Goal: Task Accomplishment & Management: Use online tool/utility

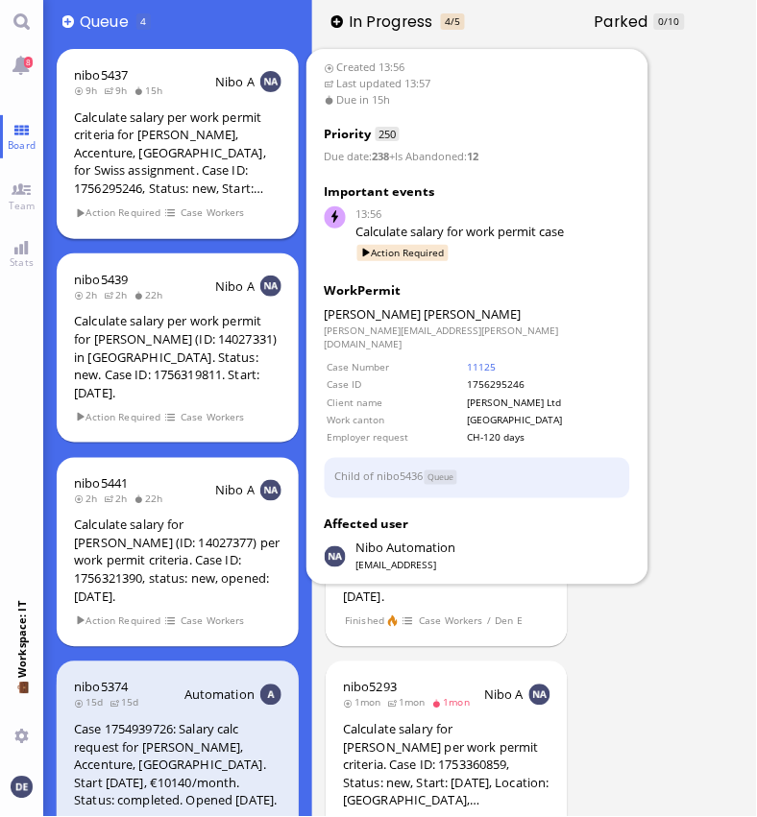
click at [167, 141] on div "Calculate salary per work permit criteria for [PERSON_NAME], Accenture, [GEOGRA…" at bounding box center [177, 153] width 207 height 89
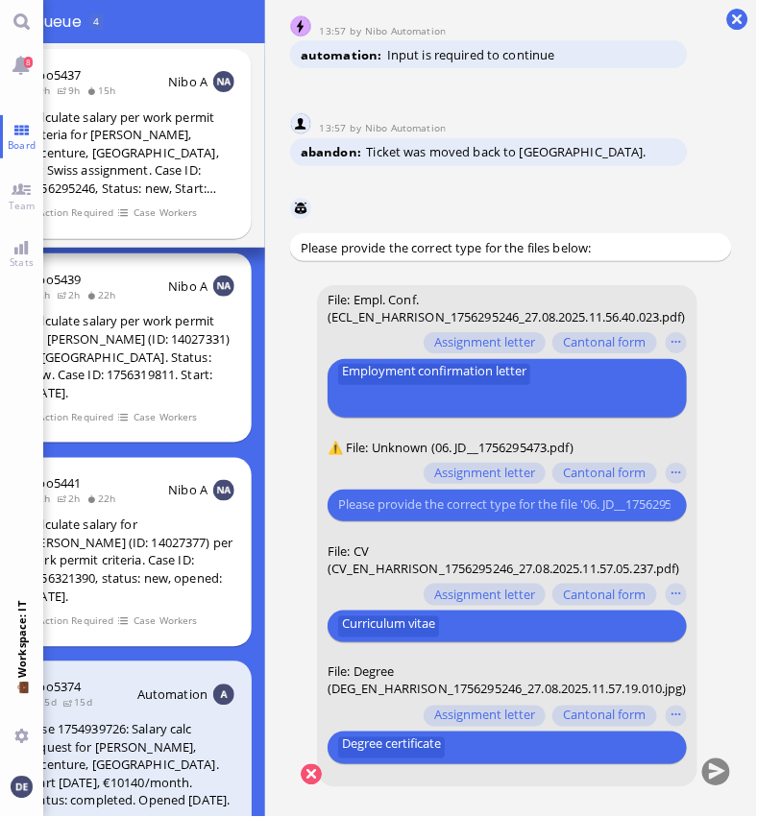
scroll to position [15, 75]
click at [666, 463] on button "button" at bounding box center [676, 473] width 21 height 21
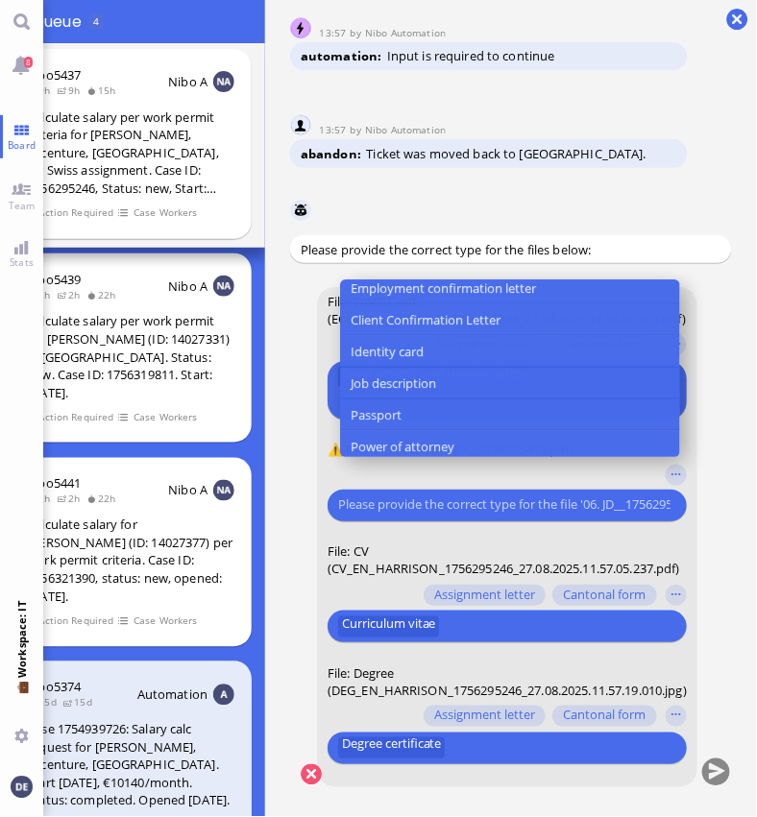
scroll to position [209, 0]
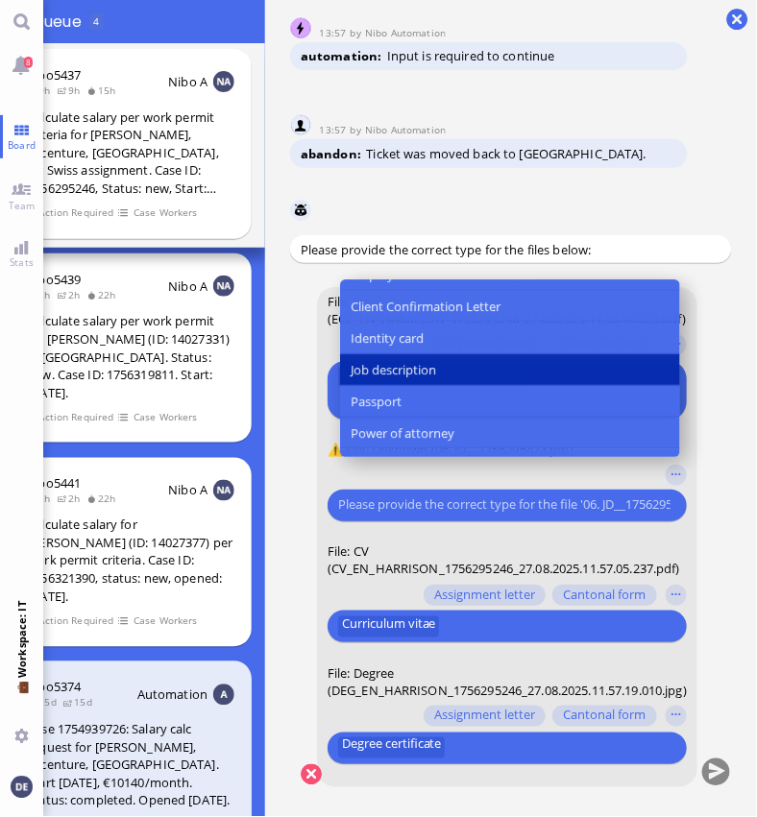
click at [387, 372] on span "Job description" at bounding box center [393, 370] width 85 height 20
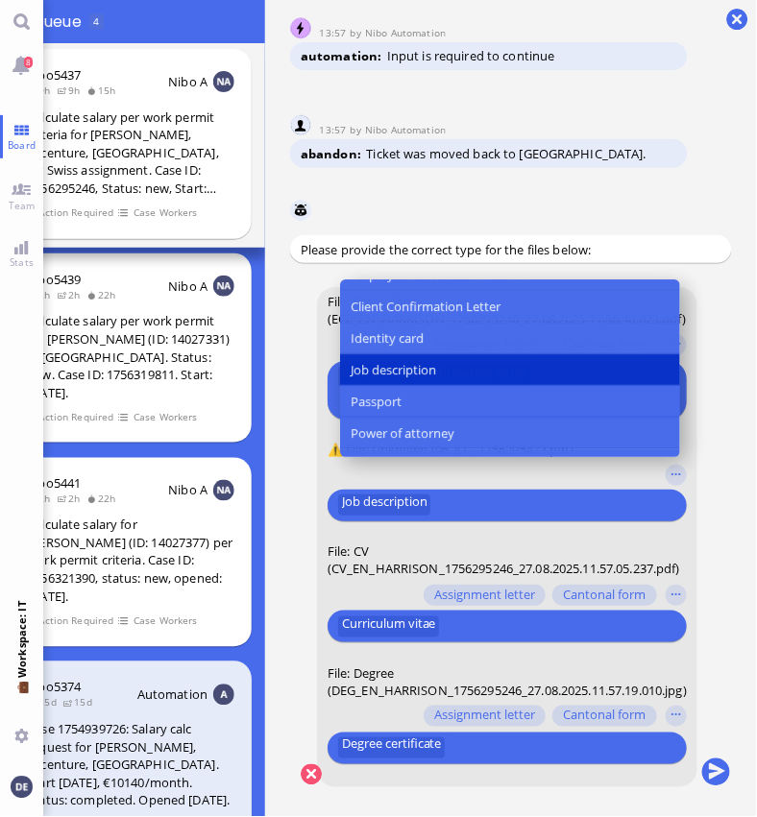
click at [686, 464] on conversation-line "You File: Empl. Conf. (ECL_EN_HARRISON_1756295246_27.08.2025.11.56.40.023.pdf) …" at bounding box center [511, 549] width 442 height 524
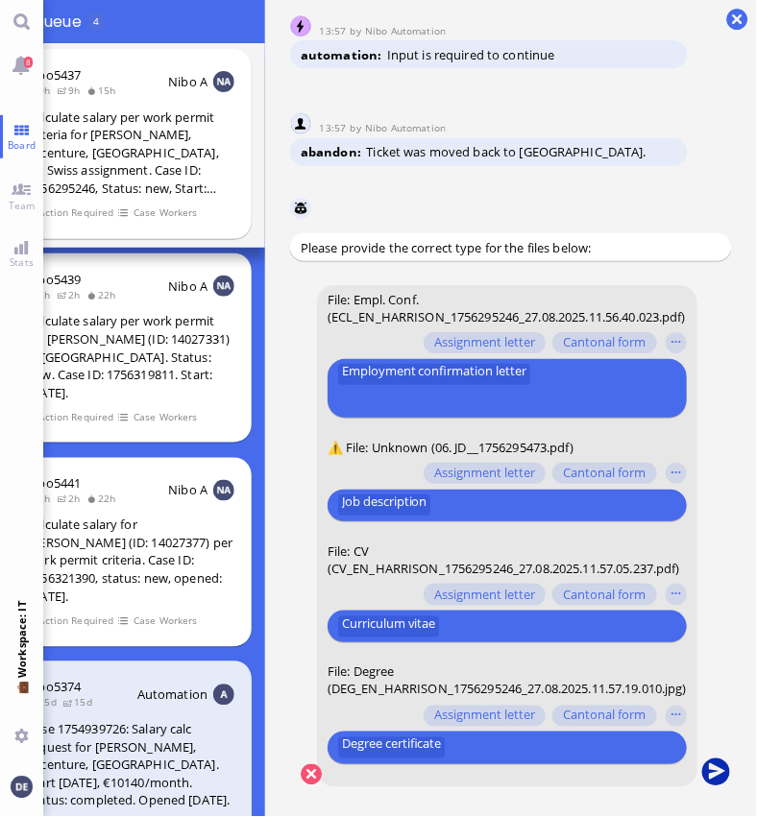
click at [702, 759] on button "submit" at bounding box center [716, 773] width 29 height 29
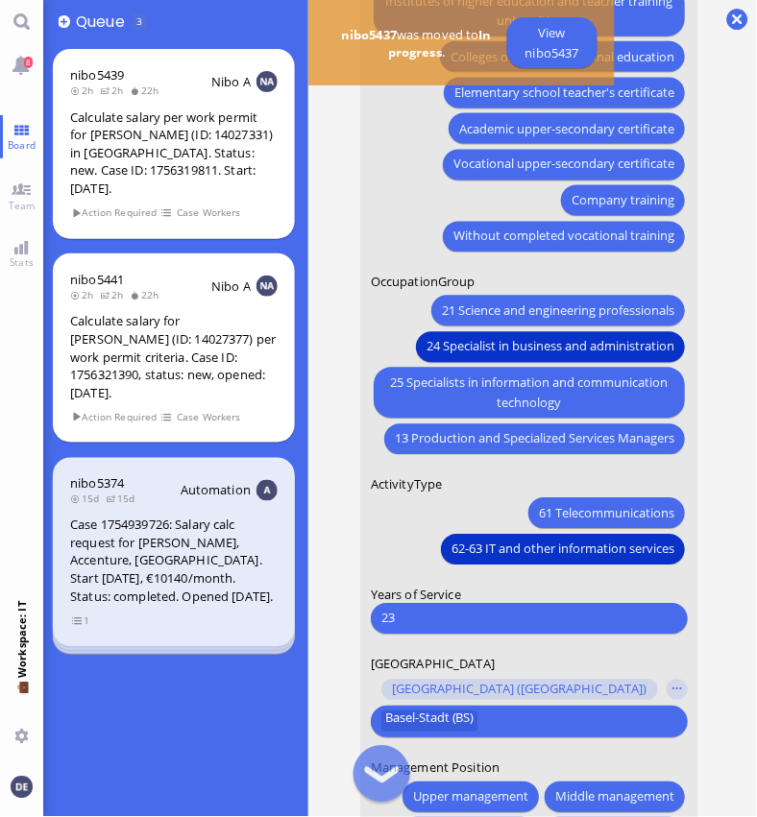
scroll to position [-181, 0]
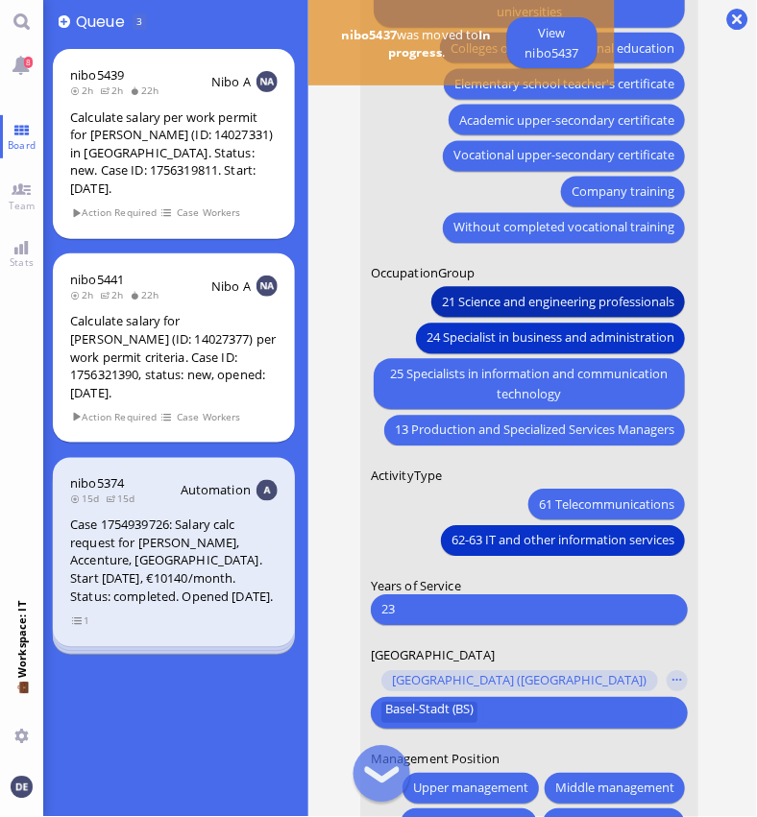
click at [471, 298] on span "21 Science and engineering professionals" at bounding box center [558, 303] width 232 height 20
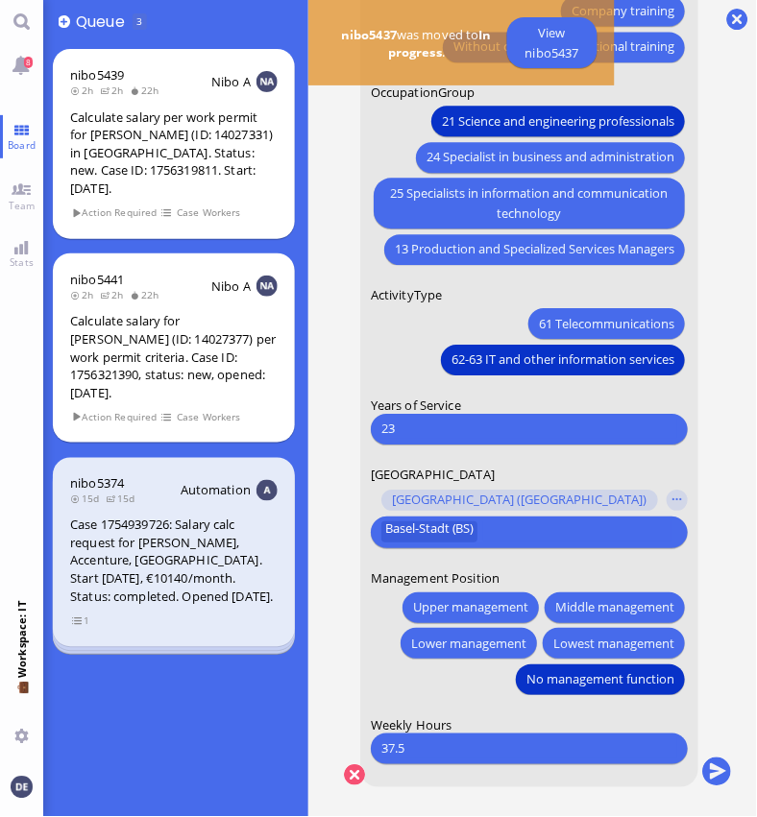
scroll to position [15, 19]
click at [474, 420] on input "23" at bounding box center [529, 430] width 296 height 20
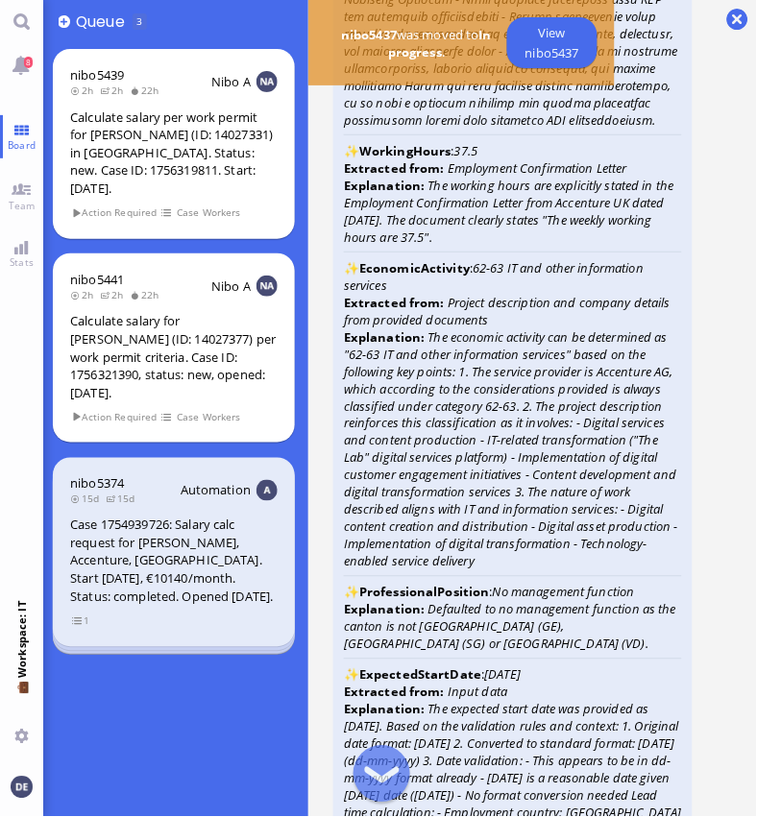
scroll to position [-2841, 0]
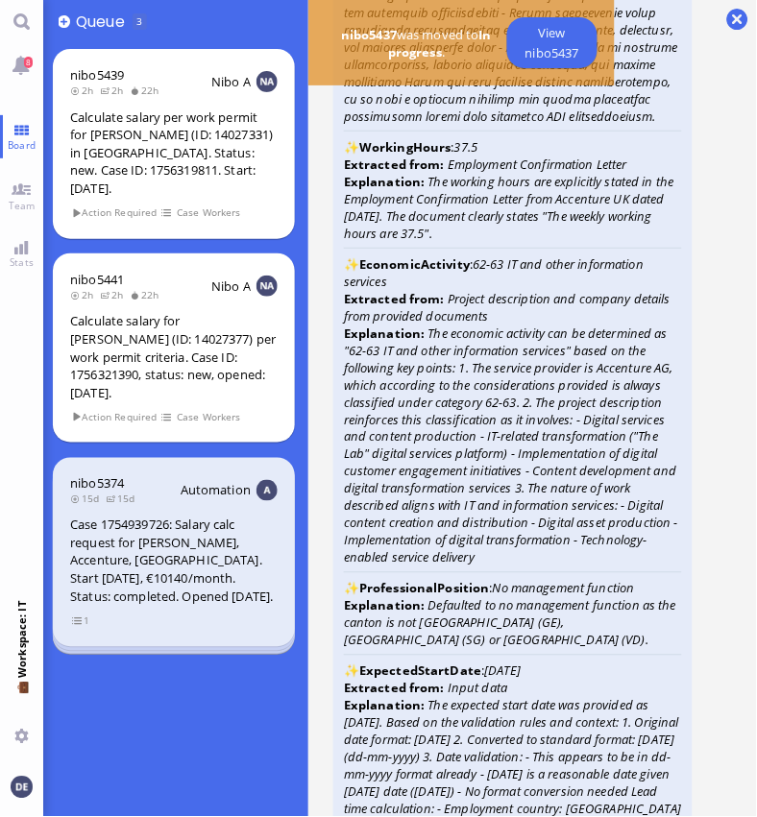
type input "20"
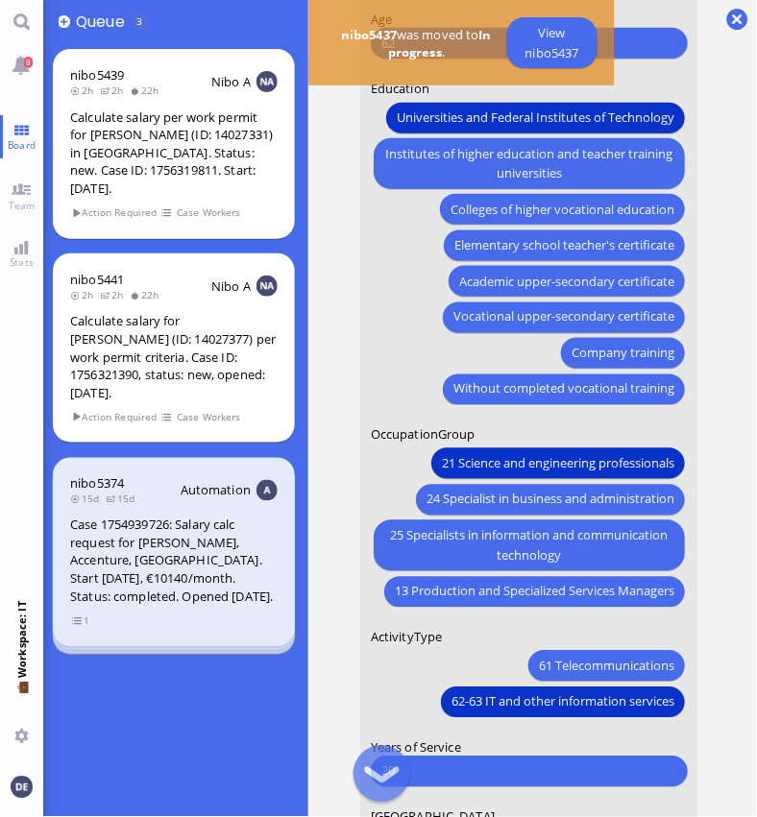
scroll to position [1, 0]
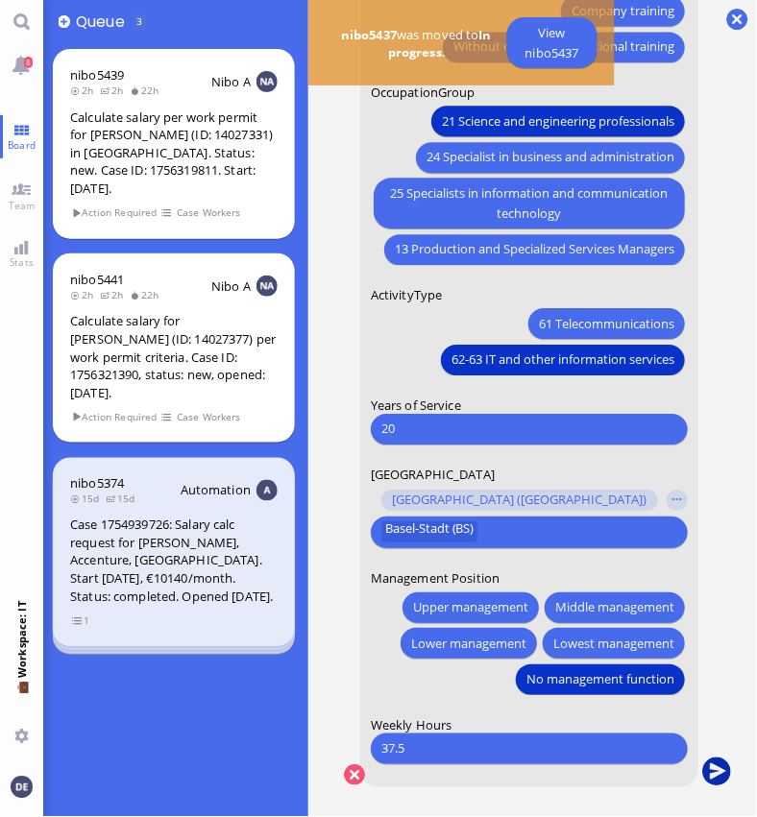
click at [702, 759] on button "submit" at bounding box center [716, 773] width 29 height 29
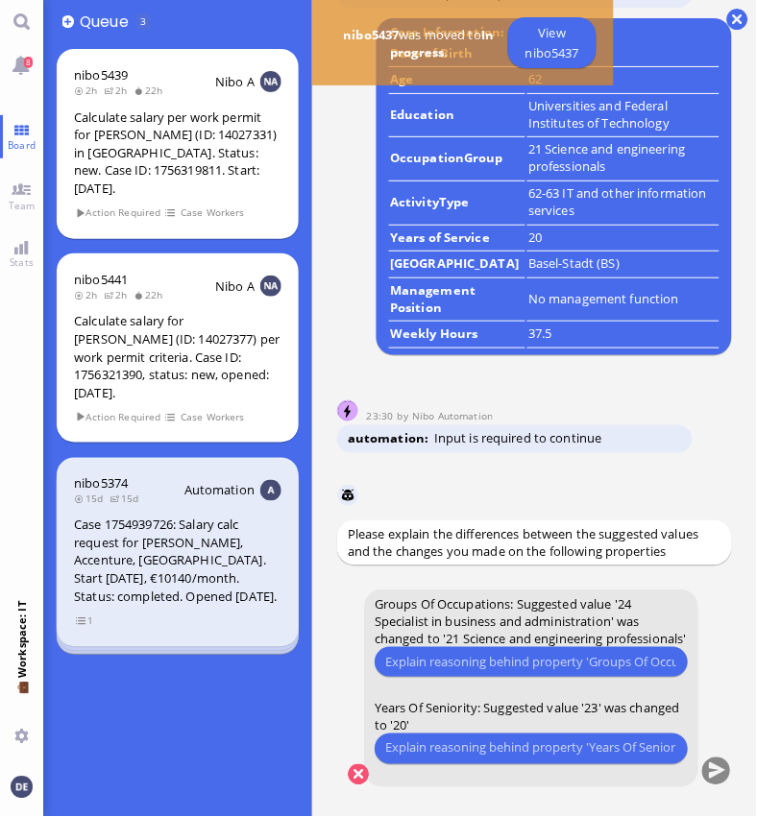
click at [511, 664] on input "text" at bounding box center [530, 662] width 291 height 20
click at [465, 658] on input "text" at bounding box center [530, 662] width 291 height 20
click at [457, 663] on input "text" at bounding box center [530, 662] width 291 height 20
click at [482, 667] on input "text" at bounding box center [530, 662] width 291 height 20
click at [457, 661] on input "text" at bounding box center [530, 662] width 291 height 20
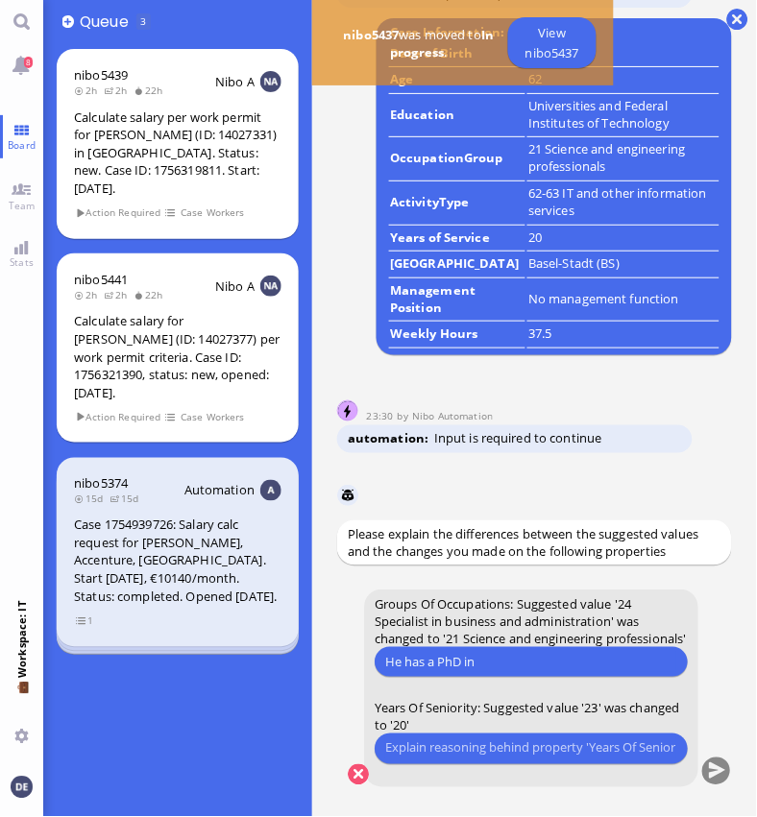
click at [493, 663] on input "He has a PhD in" at bounding box center [530, 662] width 291 height 20
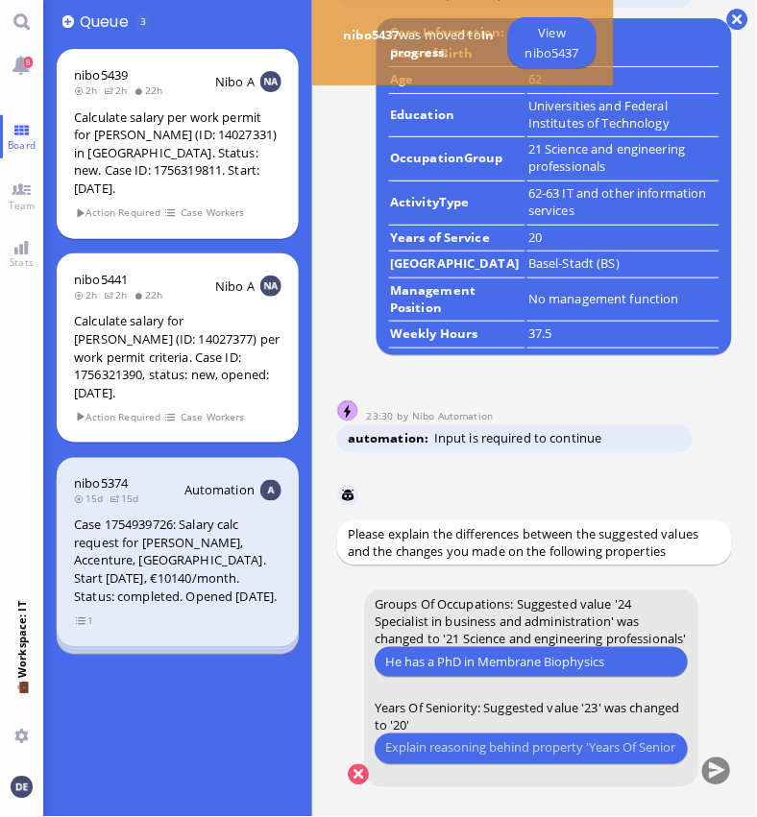
click at [543, 747] on input "text" at bounding box center [530, 749] width 291 height 20
click at [620, 659] on input "He has a PhD in Membrane Biophysics" at bounding box center [530, 662] width 291 height 20
type input "He has a PhD in Membrane Biophysics."
click at [526, 753] on input "text" at bounding box center [530, 749] width 291 height 20
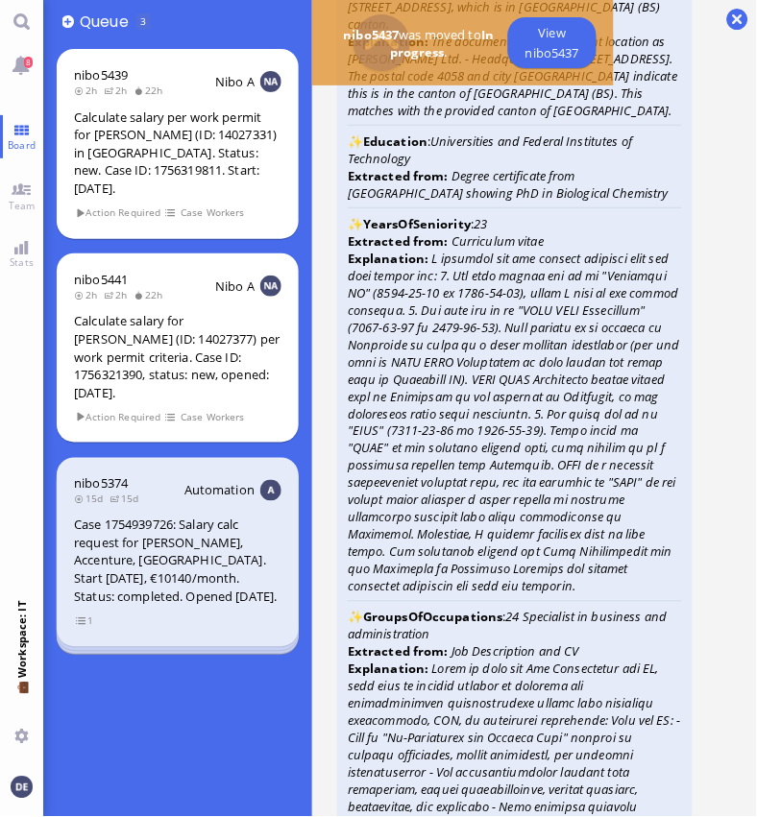
scroll to position [-2916, 0]
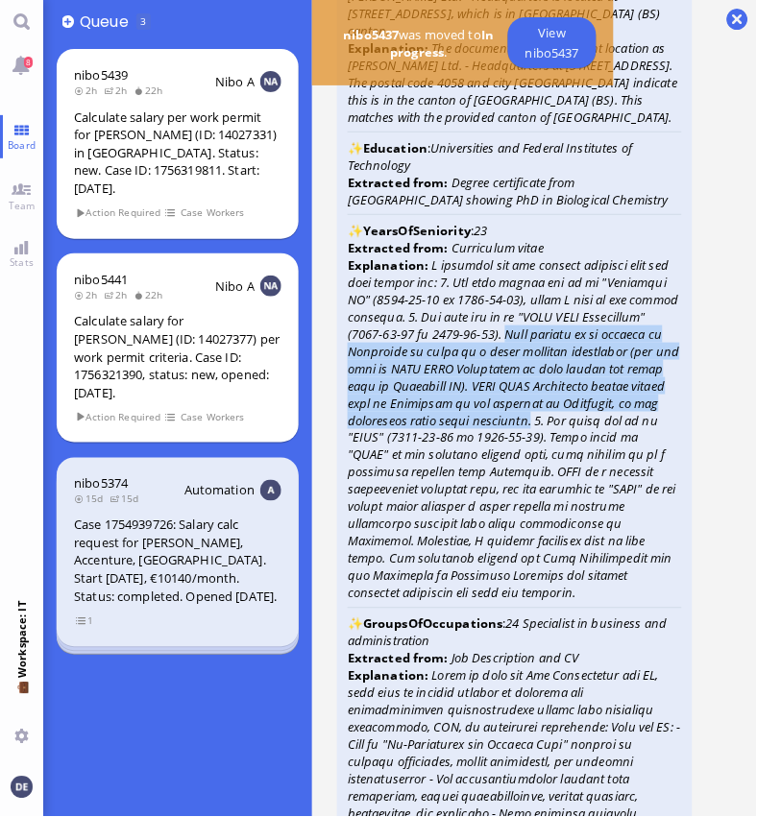
drag, startPoint x: 507, startPoint y: 387, endPoint x: 521, endPoint y: 478, distance: 92.2
click at [521, 478] on icon at bounding box center [514, 429] width 332 height 346
copy icon "This appears to be related to Accenture as there is a clear timeline continuity…"
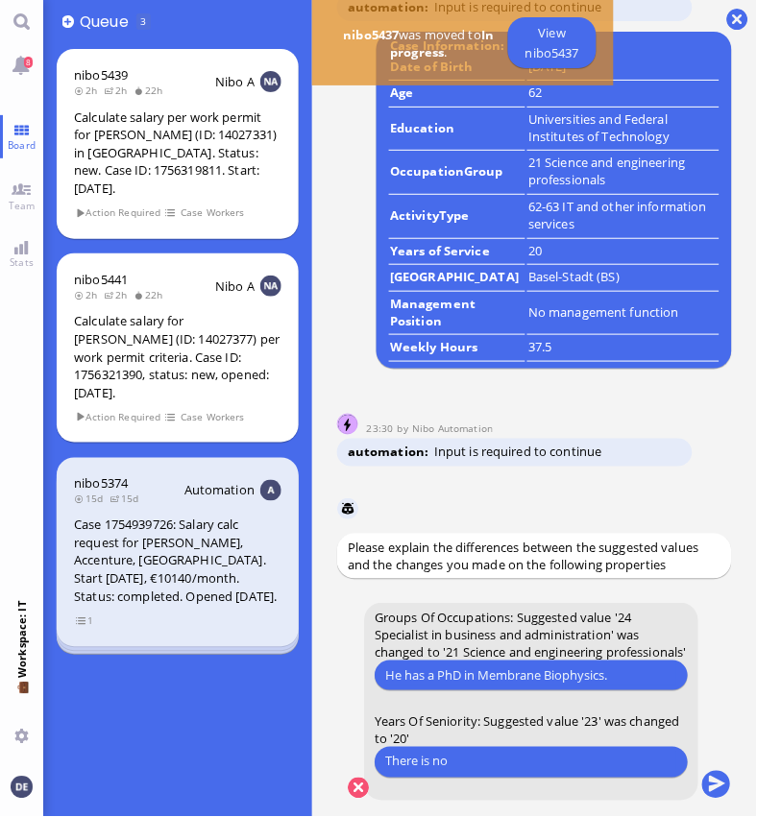
scroll to position [1, 0]
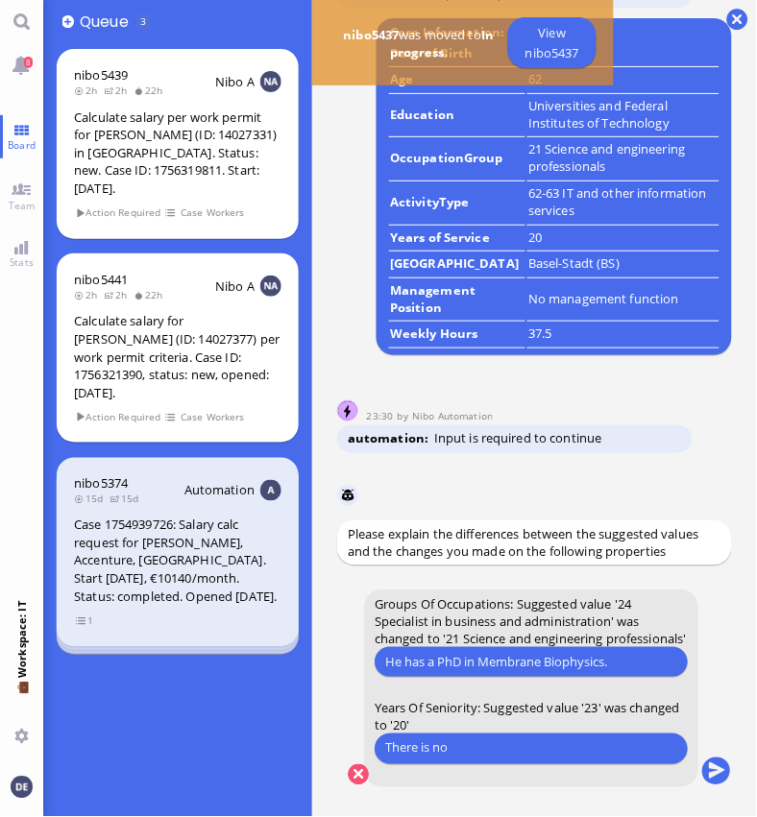
click at [447, 747] on input "There is no" at bounding box center [530, 749] width 291 height 20
click at [474, 747] on input "There is no" at bounding box center [530, 749] width 291 height 20
paste input "This appears to be related to Accenture as there is a clear timeline continuity…"
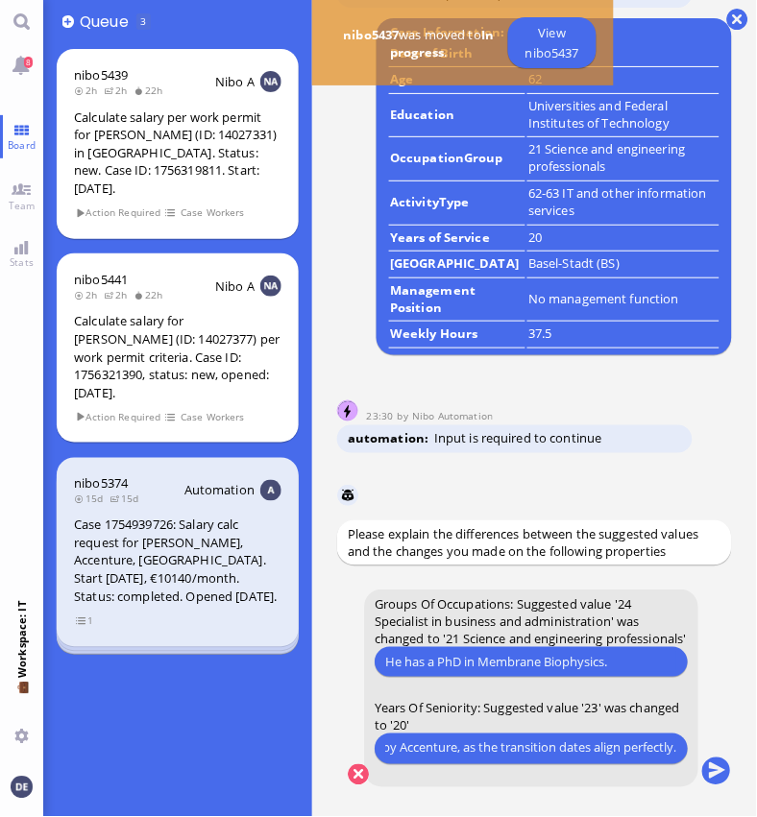
type input "There is no reason to assume this statement: This appears to be related to Acce…"
click at [399, 750] on input "There is no reason to assume this statement: This appears to be related to Acce…" at bounding box center [530, 749] width 291 height 20
click at [534, 752] on input "There is no reason to assume this statement: This appears to be related to Acce…" at bounding box center [530, 749] width 291 height 20
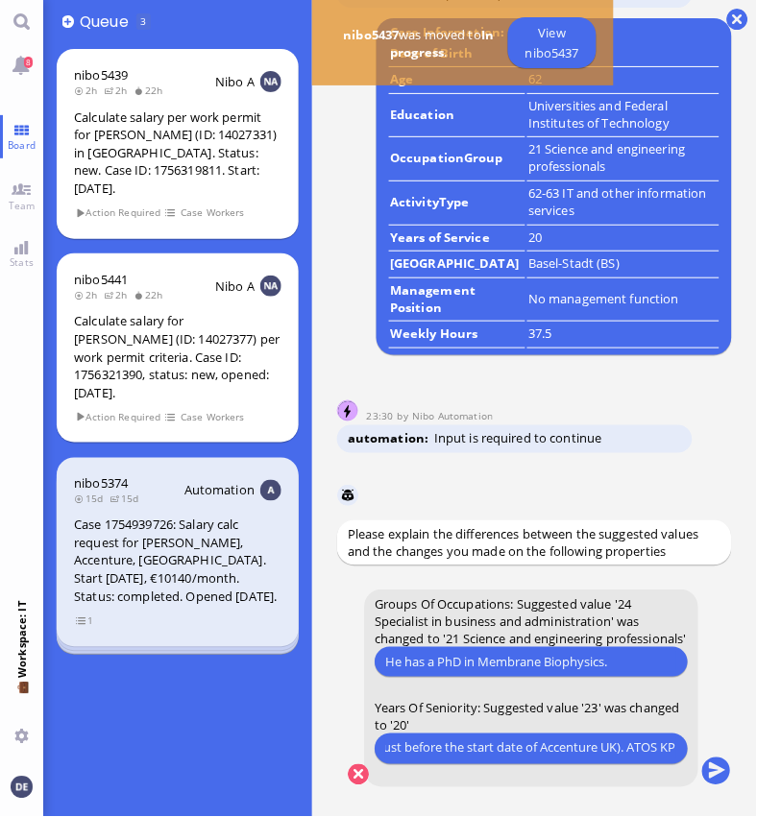
click at [534, 752] on input "There is no reason to assume this statement: This appears to be related to Acce…" at bounding box center [530, 749] width 291 height 20
type input "A"
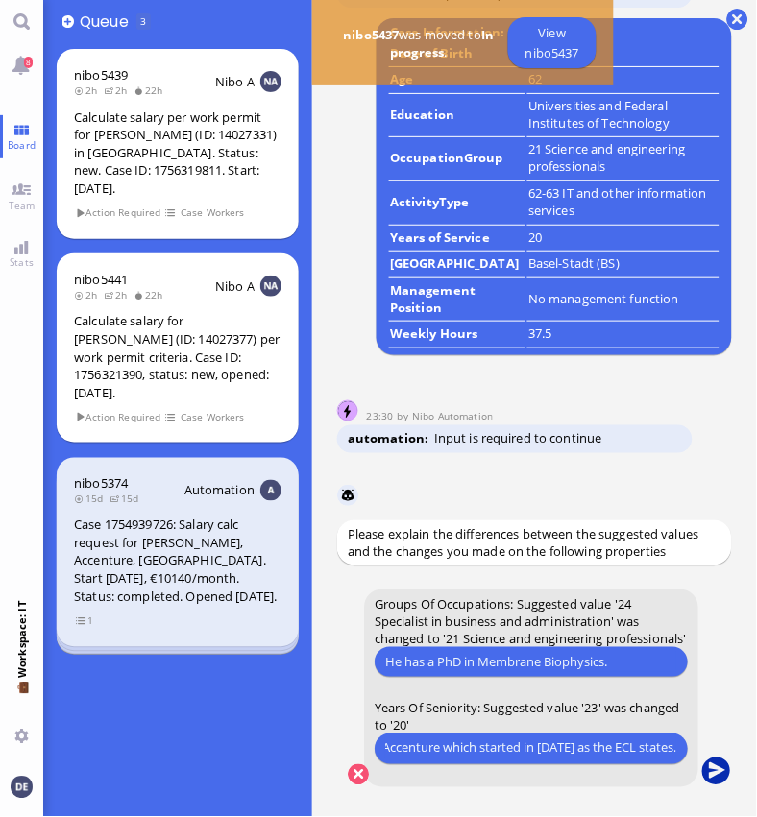
scroll to position [0, 241]
type input "Only count from his employment at Accenture which started in [DATE] as the ECL …"
click at [707, 773] on button "submit" at bounding box center [716, 773] width 29 height 29
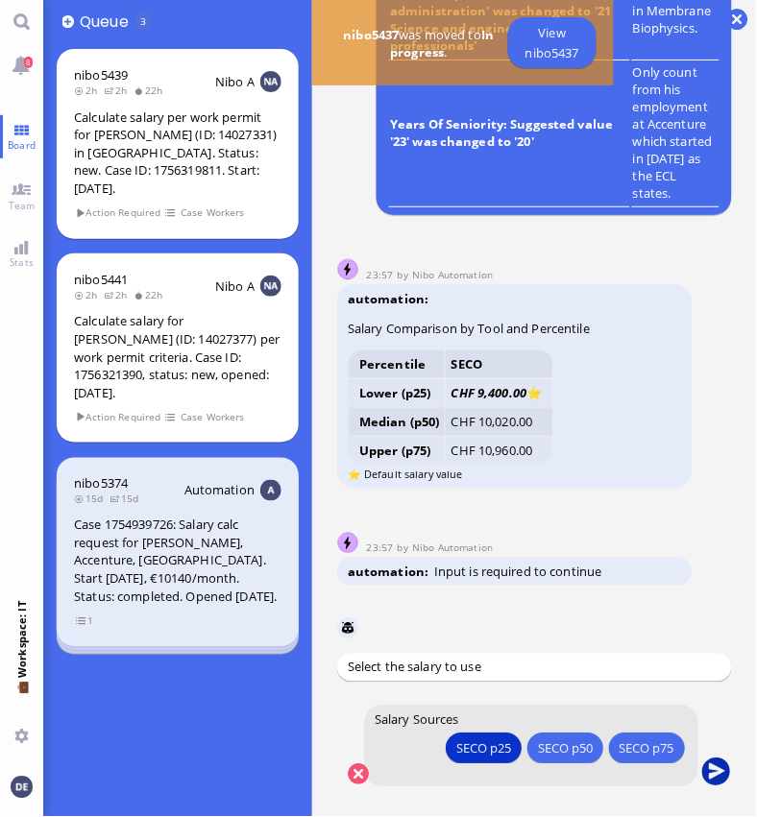
click at [715, 769] on button "submit" at bounding box center [716, 773] width 29 height 29
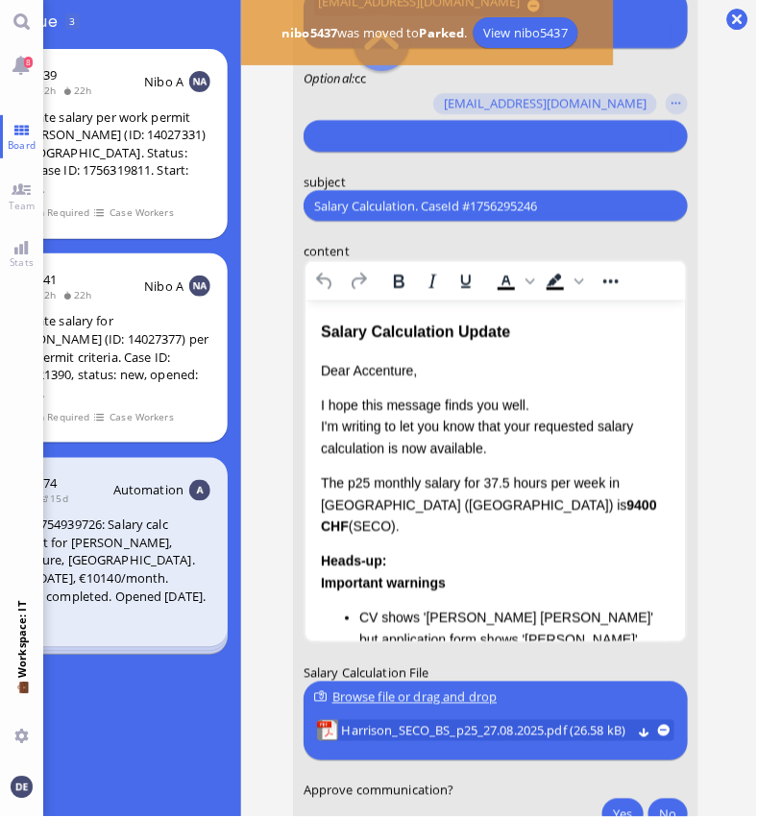
scroll to position [-189, 0]
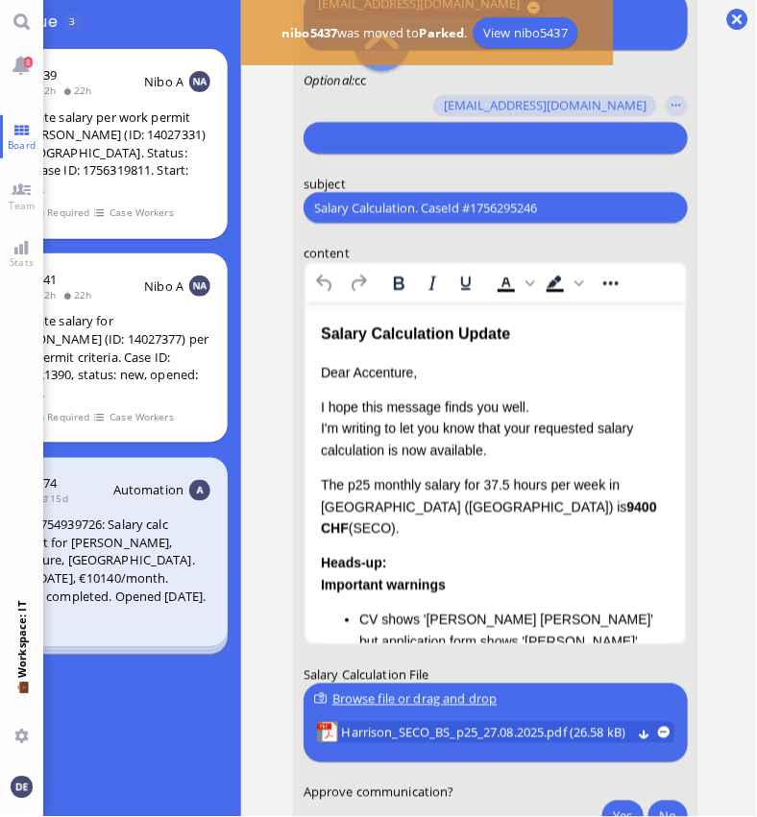
click at [547, 408] on p "I hope this message finds you well. I'm writing to let you know that your reque…" at bounding box center [495, 429] width 350 height 64
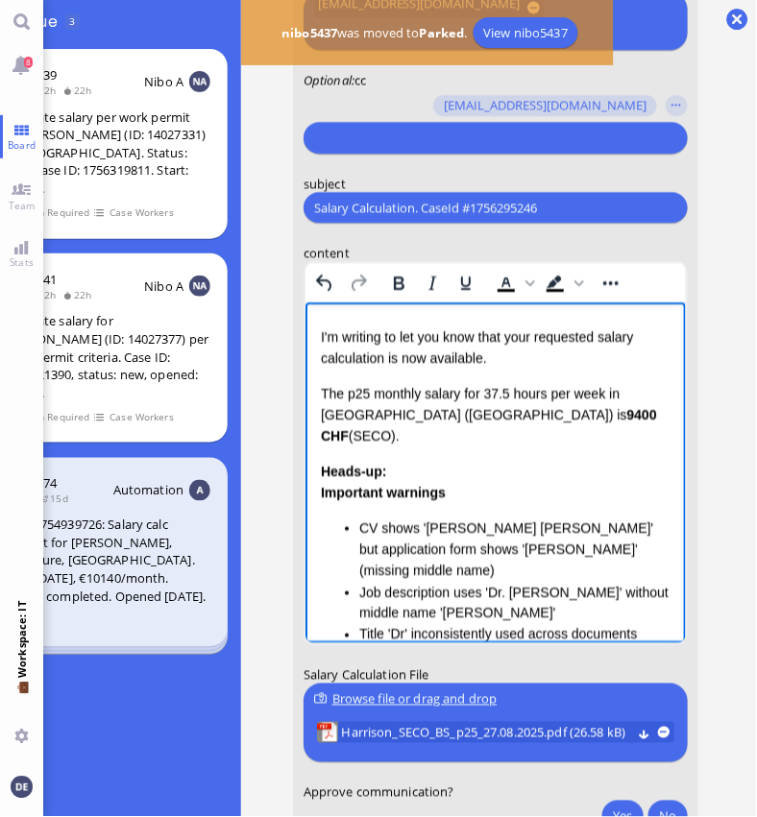
scroll to position [0, 0]
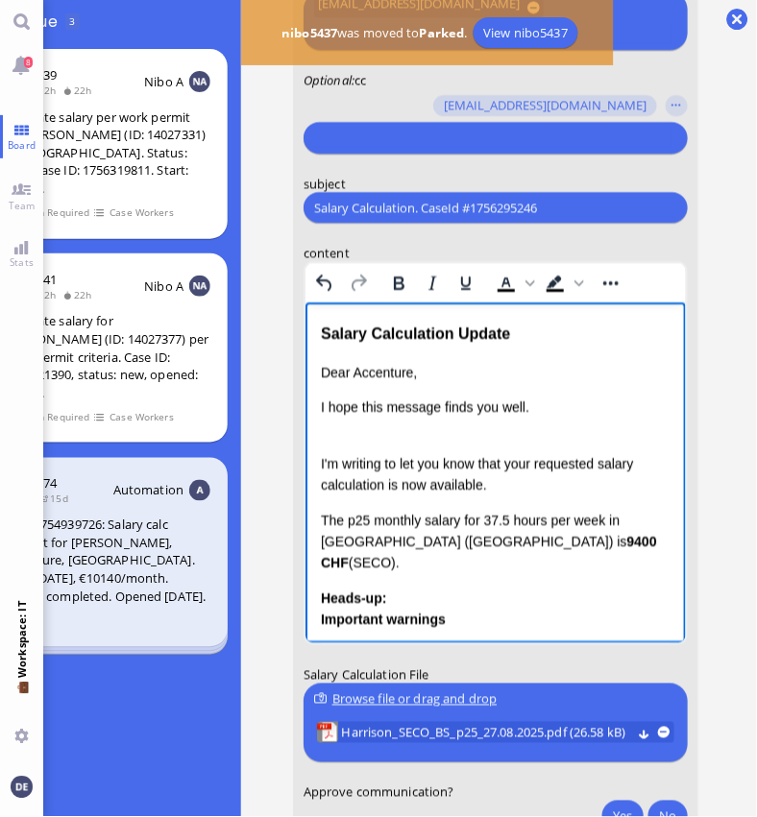
click at [573, 457] on p "I'm writing to let you know that your requested salary calculation is now avail…" at bounding box center [495, 463] width 350 height 64
click at [471, 483] on p "I'm writing to let you know that your requested salary calculation is now avail…" at bounding box center [495, 463] width 350 height 64
click at [408, 466] on p "I'm writing to let you know that your requested salary calculation is now avail…" at bounding box center [495, 463] width 350 height 64
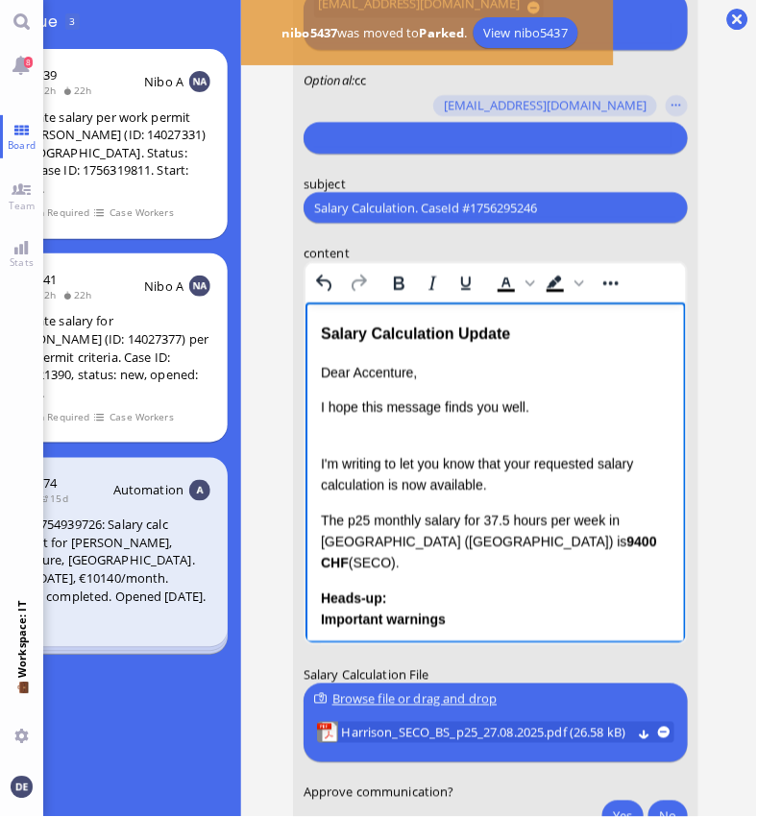
click at [408, 466] on p "I'm writing to let you know that your requested salary calculation is now avail…" at bounding box center [495, 463] width 350 height 64
click at [439, 477] on p "I'm writing to let you know that your requested salary calculation is now avail…" at bounding box center [495, 463] width 350 height 64
click at [467, 483] on p "I'm writing to let you know that your requested salary calculation is now avail…" at bounding box center [495, 463] width 350 height 64
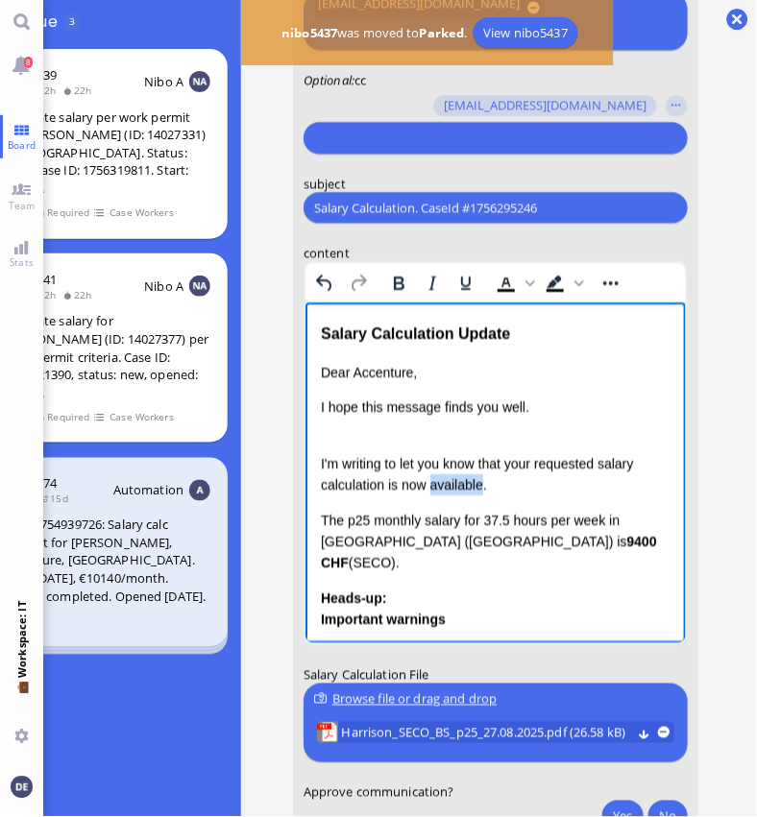
click at [517, 483] on p "I'm writing to let you know that your requested salary calculation is now avail…" at bounding box center [495, 463] width 350 height 64
drag, startPoint x: 547, startPoint y: 534, endPoint x: 322, endPoint y: 513, distance: 225.8
click at [322, 513] on p "The p25 monthly salary for 37.5 hours per week in [GEOGRAPHIC_DATA] (BS) is 940…" at bounding box center [495, 542] width 350 height 64
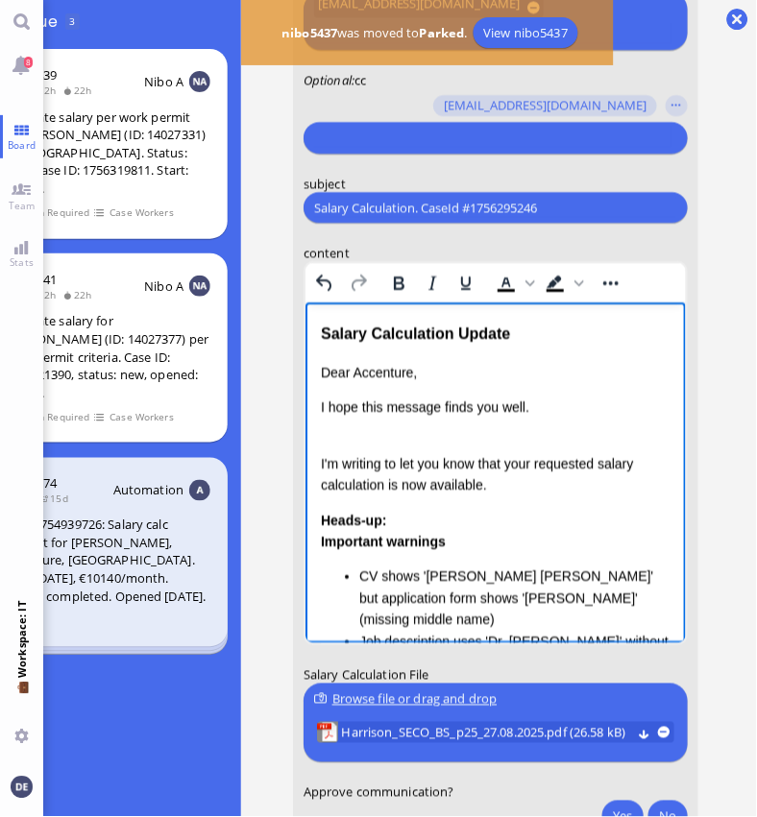
click at [385, 482] on p "I'm writing to let you know that your requested salary calculation is now avail…" at bounding box center [495, 463] width 350 height 64
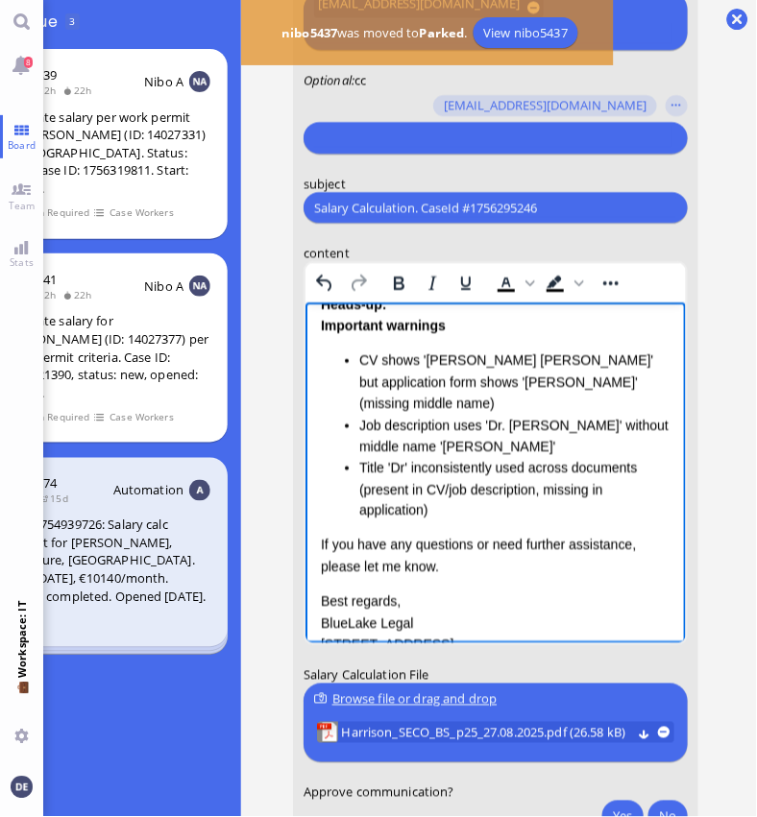
scroll to position [152, 0]
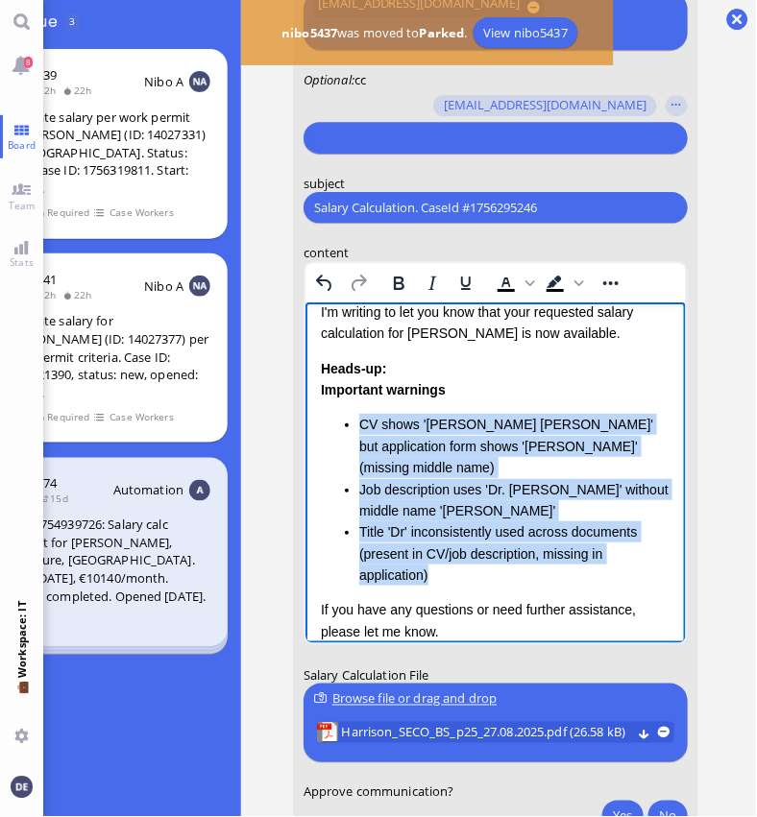
drag, startPoint x: 450, startPoint y: 574, endPoint x: 348, endPoint y: 425, distance: 181.7
click at [348, 425] on ul "CV shows '[PERSON_NAME] [PERSON_NAME]' but application form shows '[PERSON_NAME…" at bounding box center [495, 500] width 350 height 172
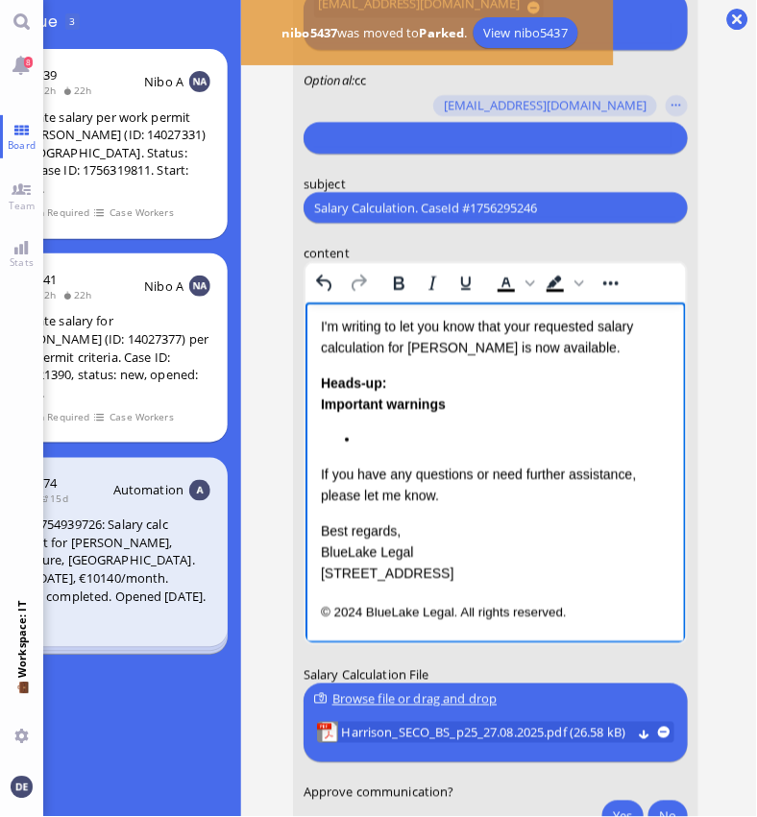
scroll to position [135, 0]
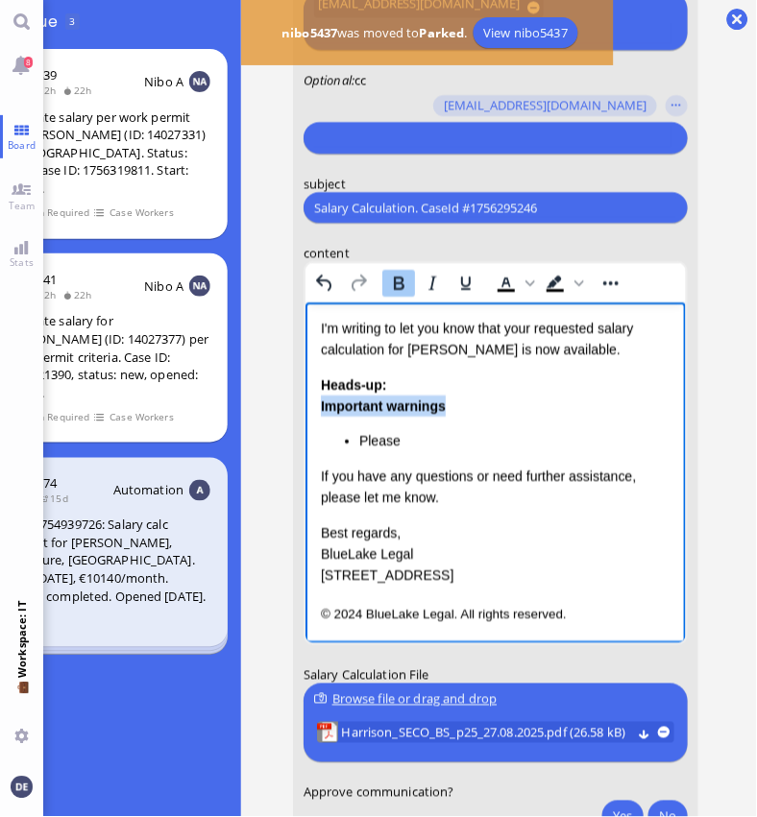
drag, startPoint x: 452, startPoint y: 405, endPoint x: 317, endPoint y: 401, distance: 135.5
click at [317, 401] on html "Salary Calculation Update Dear Accenture, I hope this message finds you well. I…" at bounding box center [494, 406] width 380 height 478
click at [414, 437] on li "Please" at bounding box center [513, 440] width 311 height 21
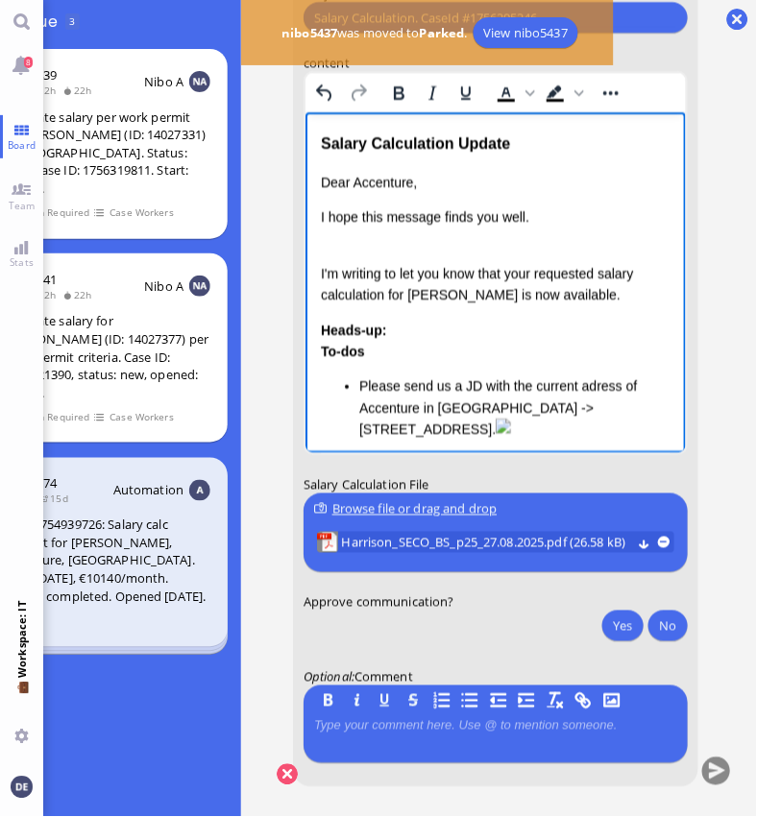
scroll to position [0, 0]
click at [395, 259] on p "I'm writing to let you know that your requested salary calculation for [PERSON_…" at bounding box center [495, 273] width 350 height 64
click at [345, 313] on div "Dear Accenture, I hope this message finds you well. I'm writing to let you know…" at bounding box center [495, 373] width 350 height 403
click at [592, 296] on p "I'm writing to let you know that your requested salary calculation for [PERSON_…" at bounding box center [495, 273] width 350 height 64
click at [433, 244] on p "I'm writing to let you know that your requested salary calculation for [PERSON_…" at bounding box center [495, 273] width 350 height 64
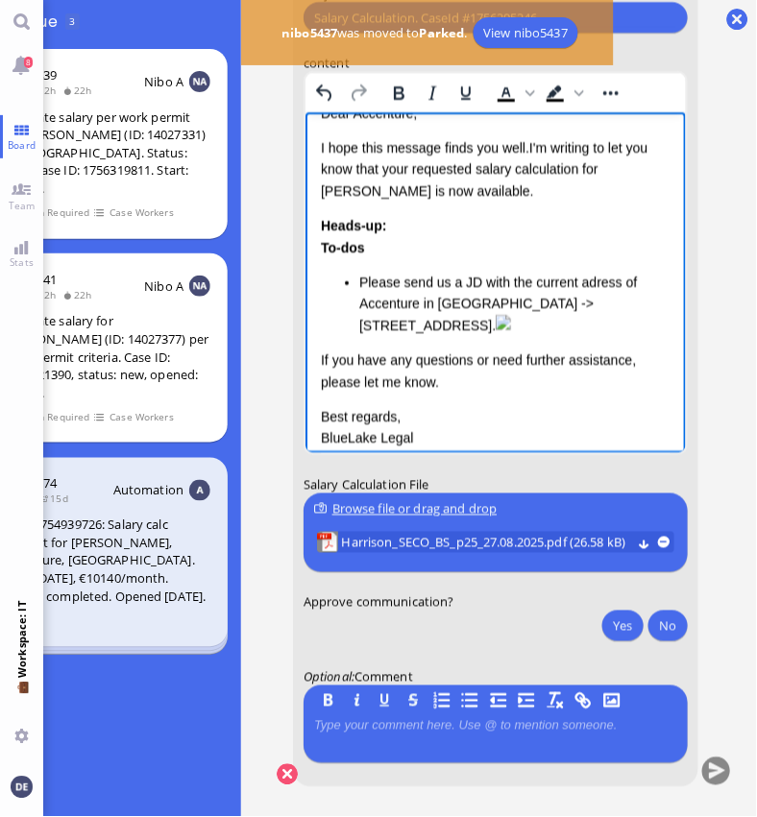
scroll to position [330, 0]
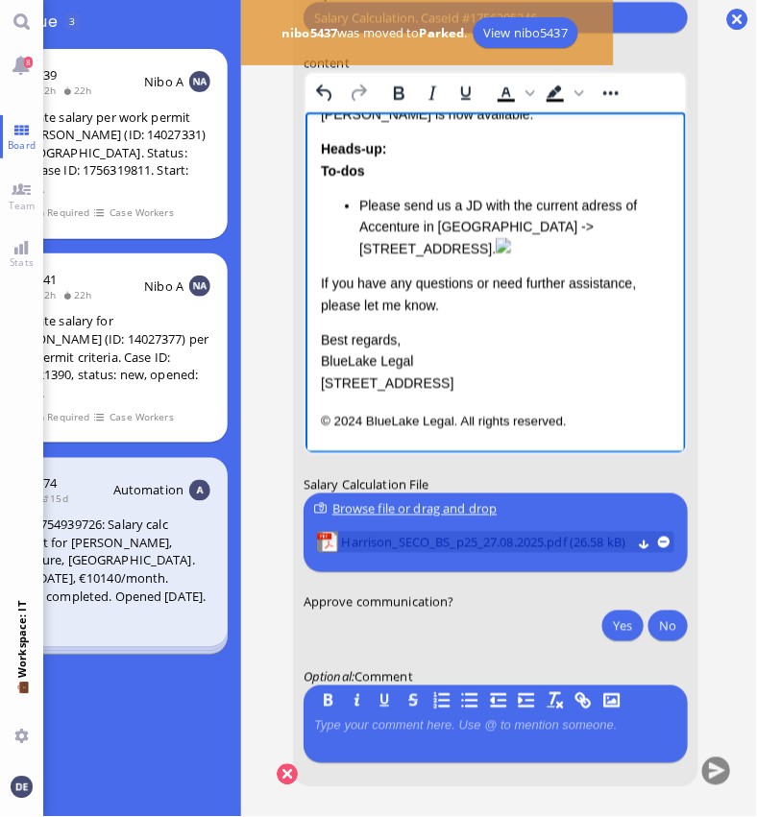
click at [593, 533] on span "Harrison_SECO_BS_p25_27.08.2025.pdf (26.58 kB)" at bounding box center [487, 543] width 290 height 21
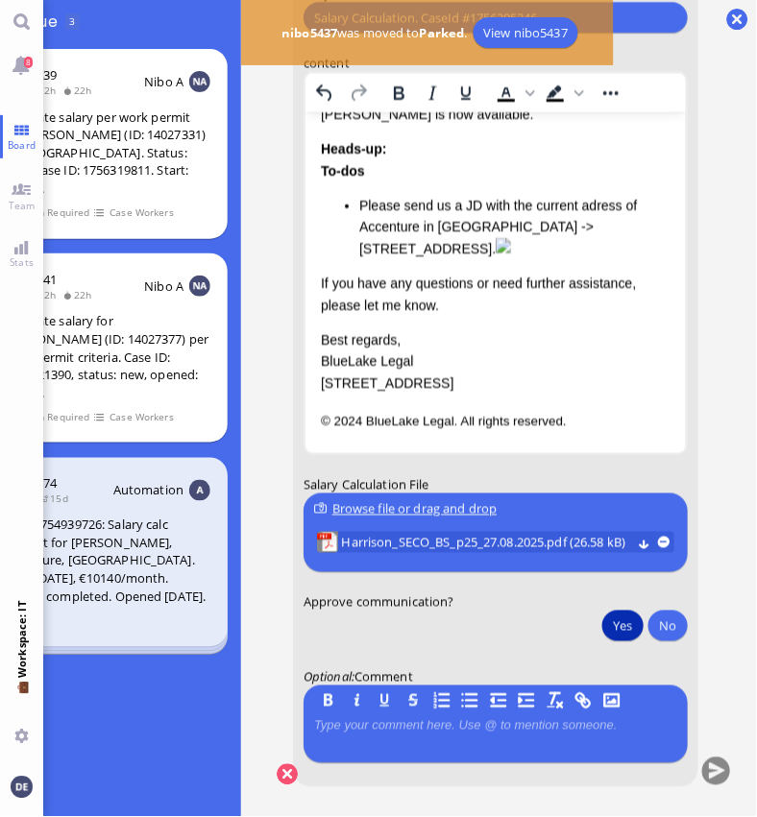
click at [602, 611] on button "Yes" at bounding box center [622, 626] width 40 height 31
click at [702, 759] on button "submit" at bounding box center [716, 773] width 29 height 29
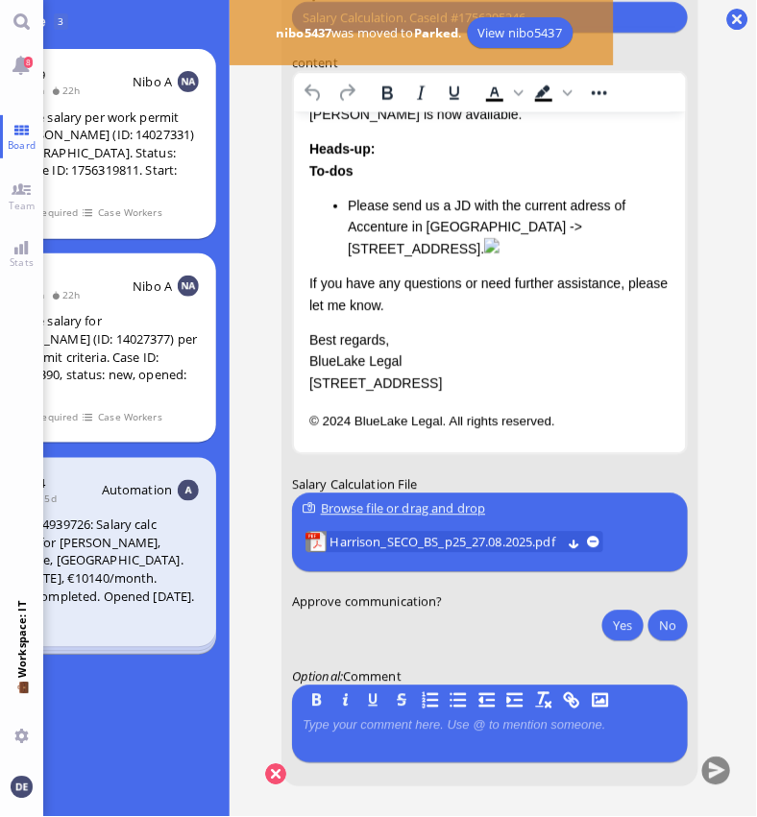
scroll to position [0, 0]
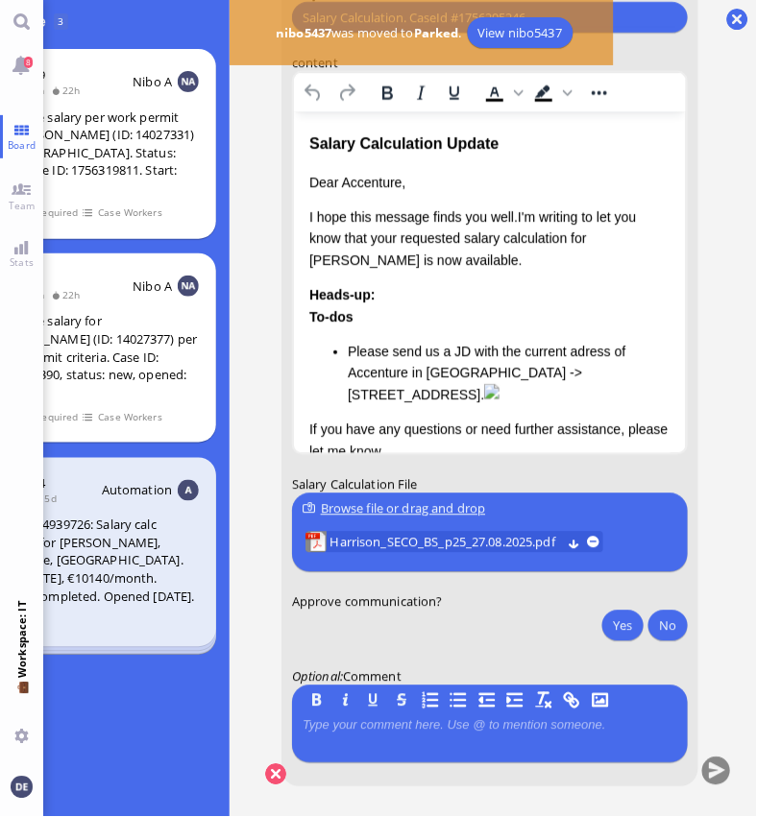
click at [303, 263] on html "Salary Calculation Update Dear Accenture, I hope this message finds you well.I'…" at bounding box center [489, 355] width 392 height 487
